Goal: Communication & Community: Answer question/provide support

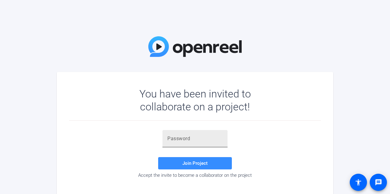
click at [200, 139] on input "text" at bounding box center [194, 138] width 55 height 7
paste input "f(pFw3"
type input "f(pFw3"
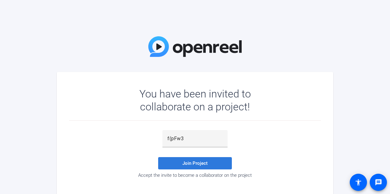
click at [216, 163] on span at bounding box center [195, 163] width 74 height 15
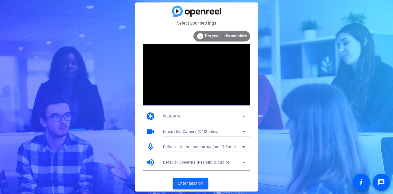
click at [196, 184] on span "Enter session" at bounding box center [191, 183] width 26 height 6
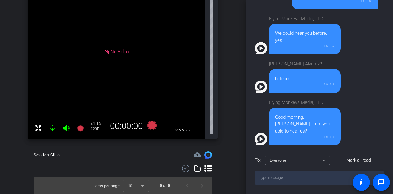
scroll to position [104, 0]
click at [316, 177] on textarea at bounding box center [319, 178] width 129 height 14
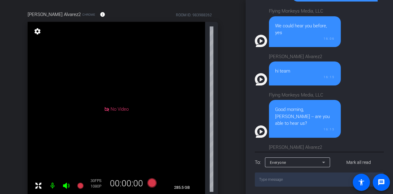
click at [297, 175] on textarea at bounding box center [319, 179] width 129 height 14
click at [296, 177] on textarea at bounding box center [319, 179] width 129 height 14
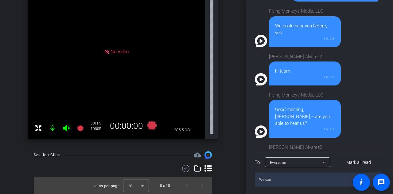
scroll to position [278, 0]
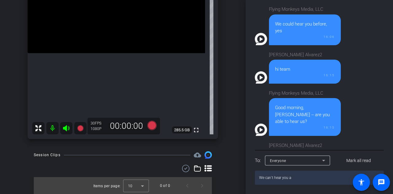
type textarea "We can´t hear you"
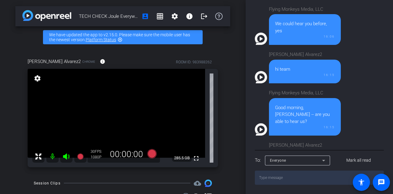
scroll to position [0, 0]
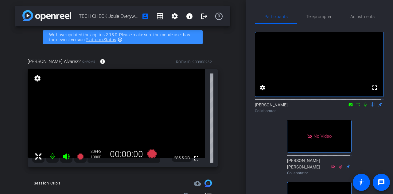
click at [364, 107] on icon at bounding box center [365, 104] width 5 height 4
click at [356, 107] on icon at bounding box center [358, 104] width 5 height 4
click at [363, 107] on icon at bounding box center [365, 104] width 5 height 4
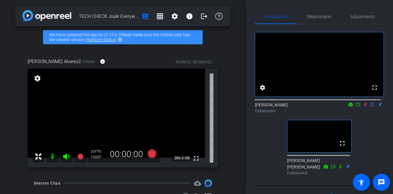
click at [363, 107] on icon at bounding box center [365, 104] width 5 height 4
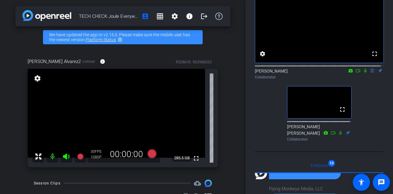
scroll to position [43, 0]
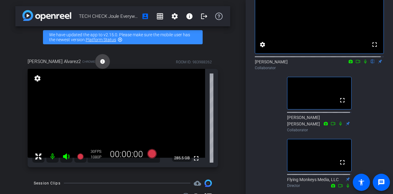
click at [100, 60] on mat-icon "info" at bounding box center [103, 62] width 6 height 6
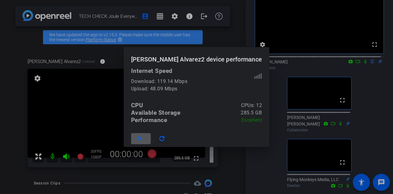
click at [226, 41] on div at bounding box center [196, 97] width 393 height 194
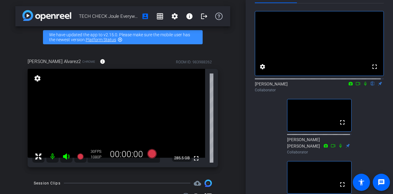
scroll to position [0, 0]
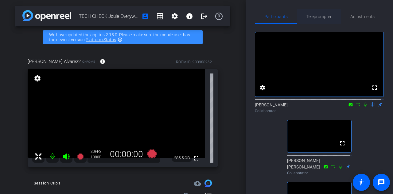
click at [318, 20] on span "Teleprompter" at bounding box center [319, 16] width 25 height 15
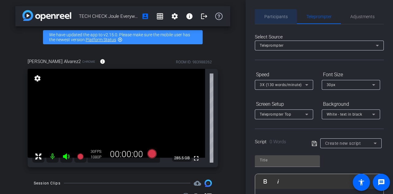
click at [276, 20] on span "Participants" at bounding box center [276, 16] width 23 height 15
click at [273, 14] on span "Participants" at bounding box center [276, 16] width 23 height 4
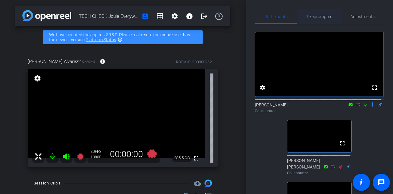
click at [313, 12] on span "Teleprompter" at bounding box center [319, 16] width 25 height 15
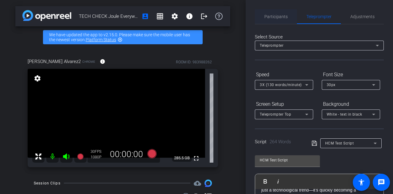
click at [278, 15] on span "Participants" at bounding box center [276, 16] width 23 height 4
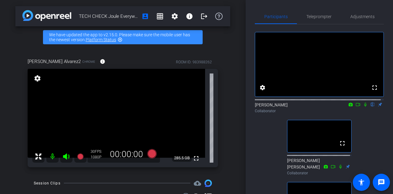
click at [361, 134] on div "fullscreen settings [PERSON_NAME] flip Collaborator fullscreen [PERSON_NAME] [P…" at bounding box center [319, 128] width 129 height 209
